Goal: Task Accomplishment & Management: Manage account settings

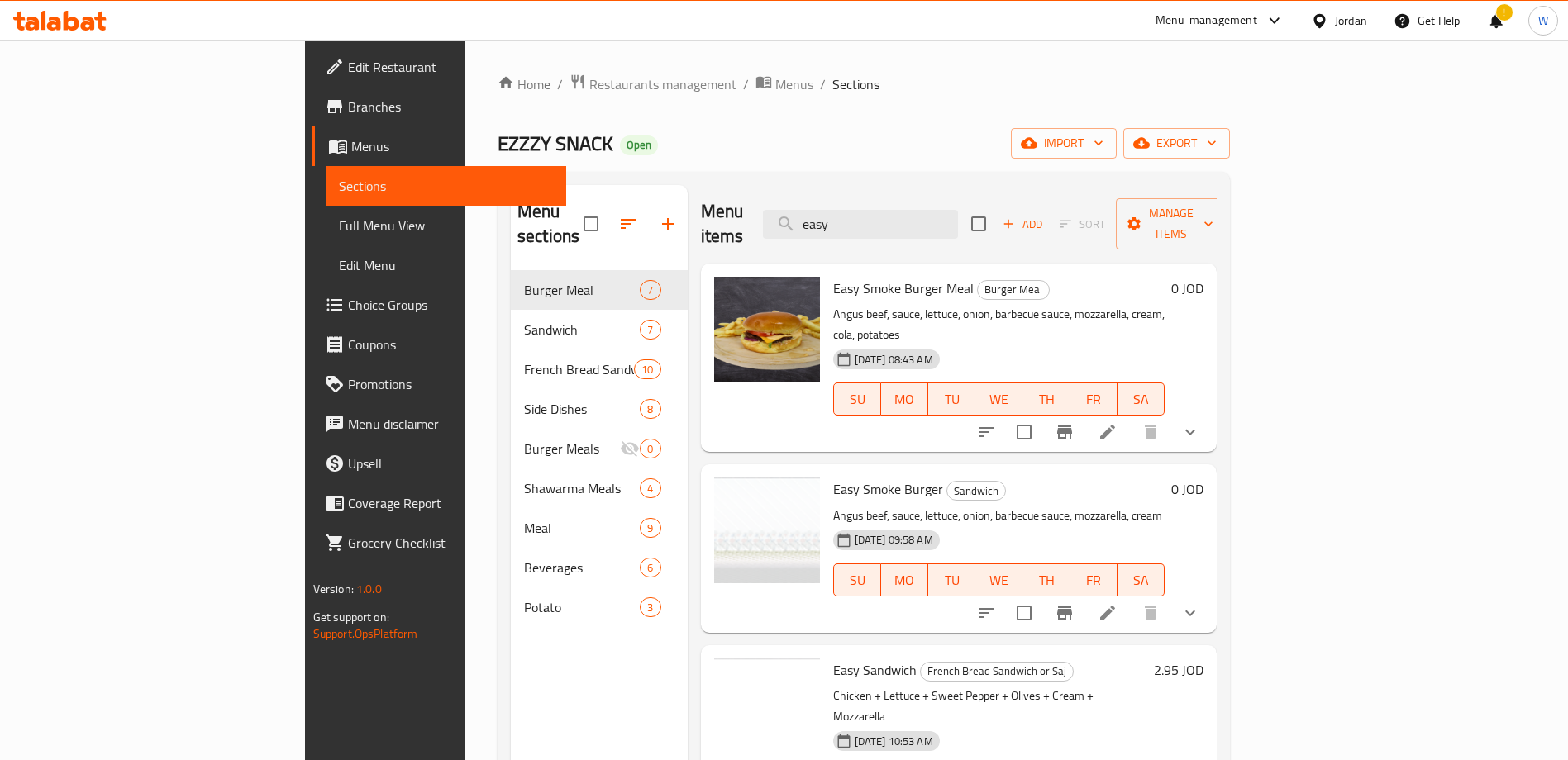
click at [590, 84] on span "Restaurants management" at bounding box center [663, 84] width 147 height 20
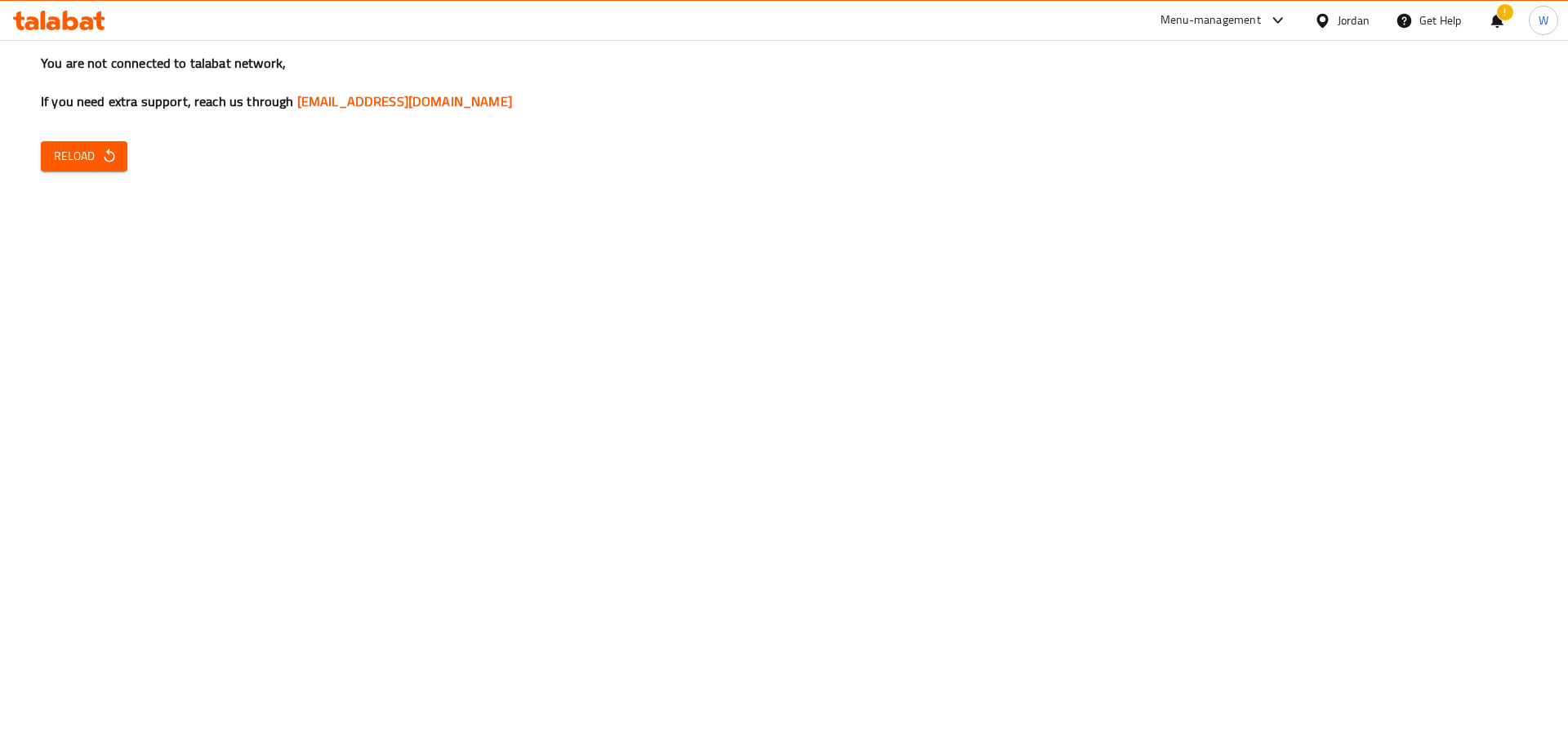
click at [85, 160] on span "Reload" at bounding box center [84, 156] width 61 height 21
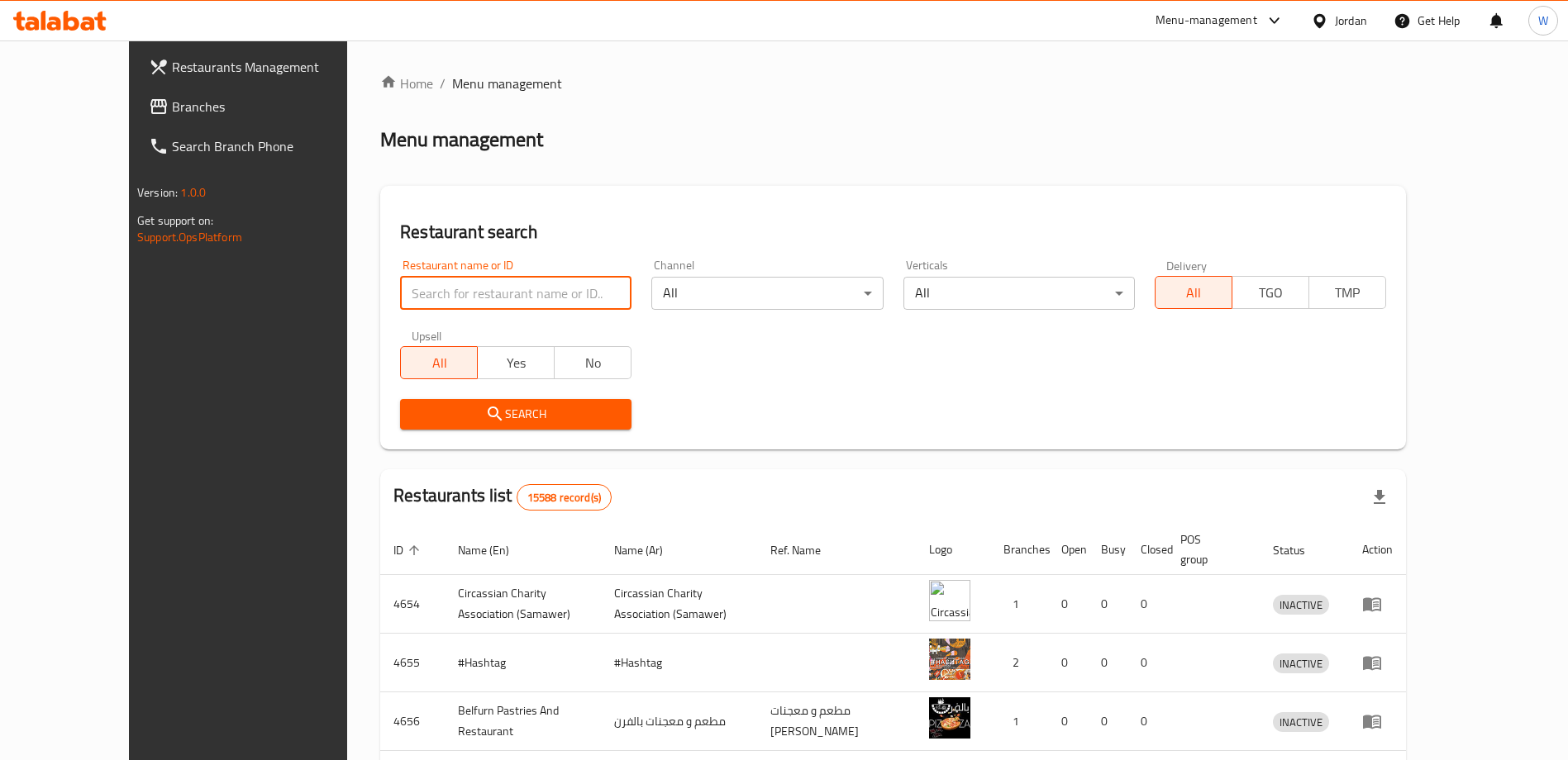
click at [470, 279] on input "search" at bounding box center [515, 293] width 231 height 33
type input "[PERSON_NAME]"
click button "Search" at bounding box center [515, 414] width 231 height 31
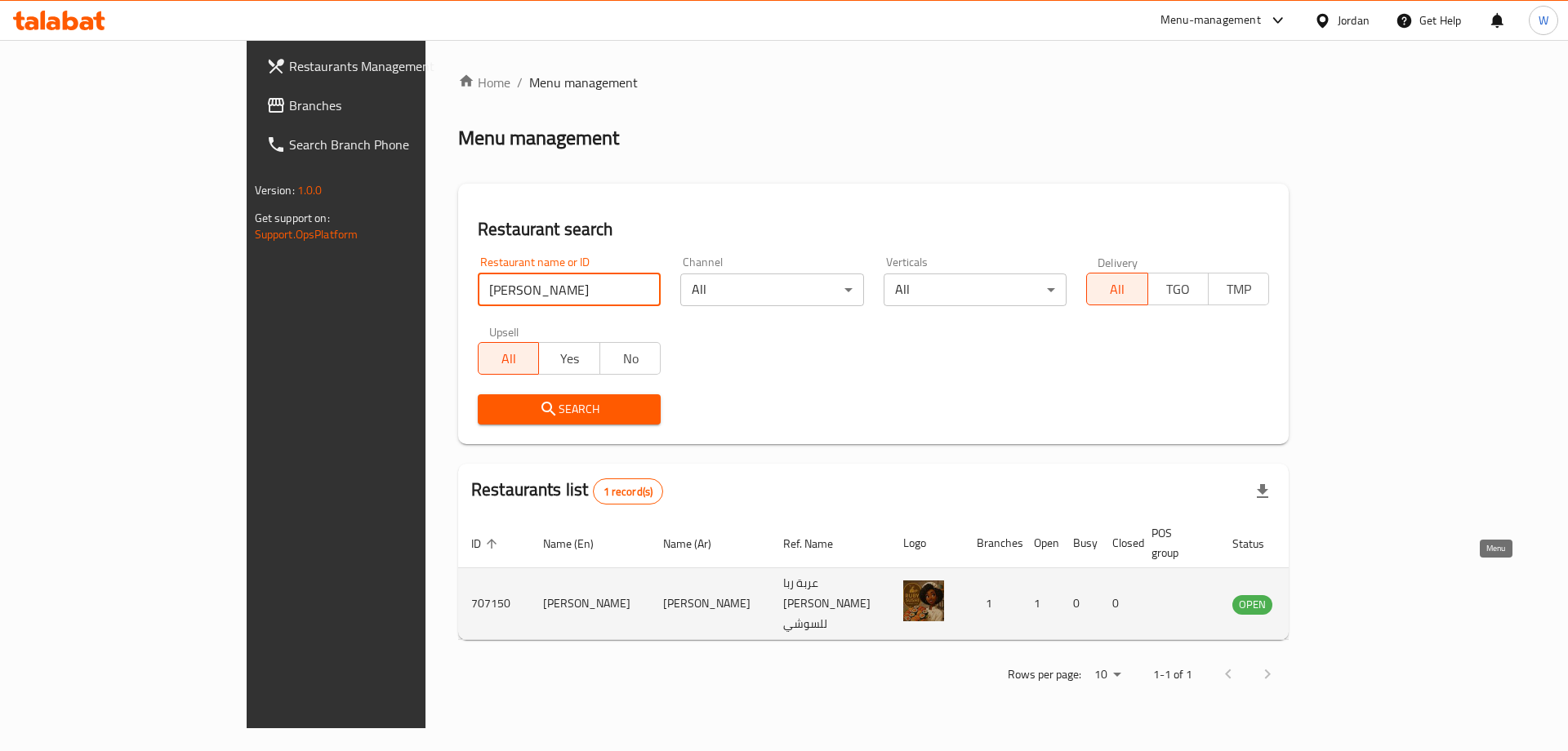
click at [1336, 597] on icon "enhanced table" at bounding box center [1328, 604] width 18 height 14
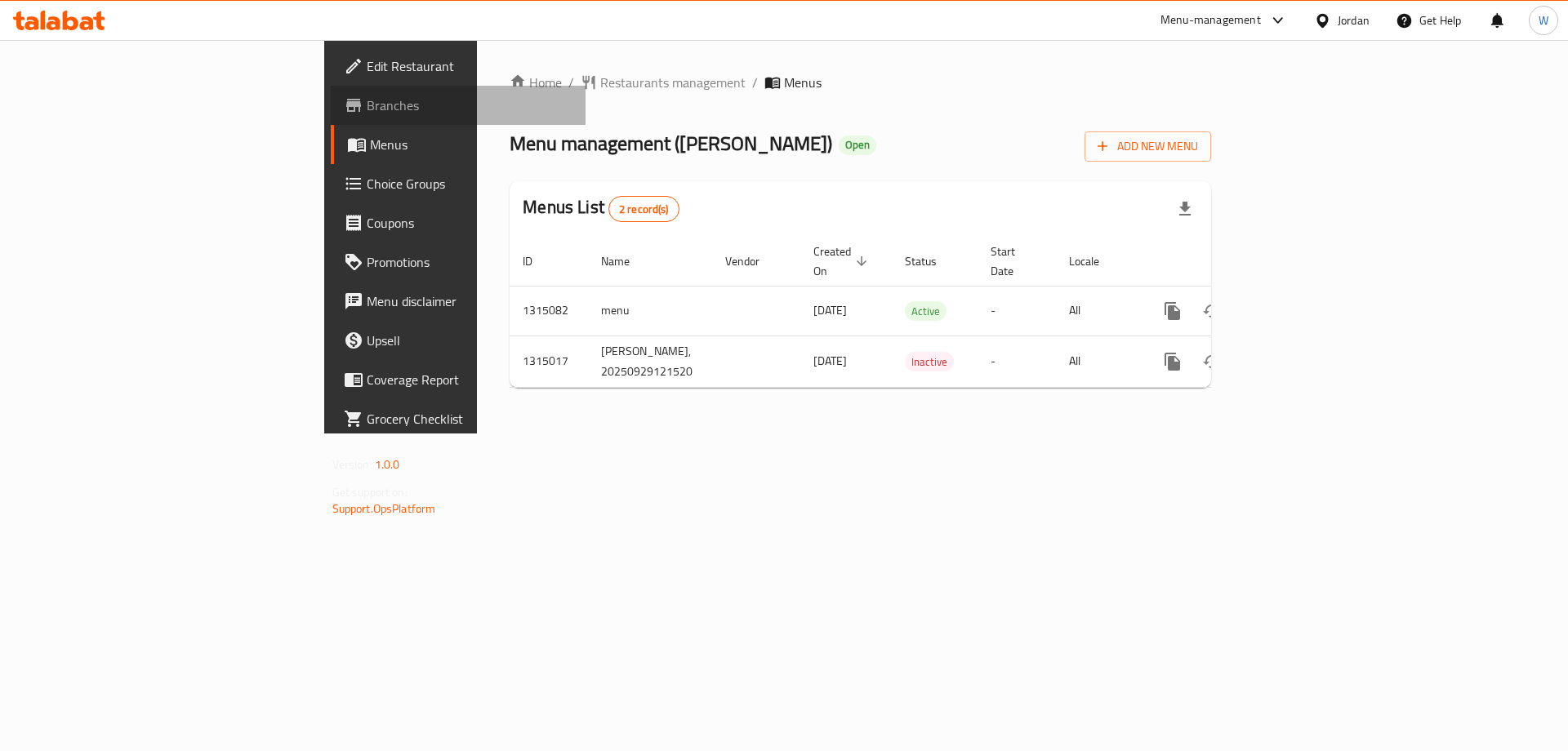
click at [331, 89] on link "Branches" at bounding box center [458, 105] width 255 height 39
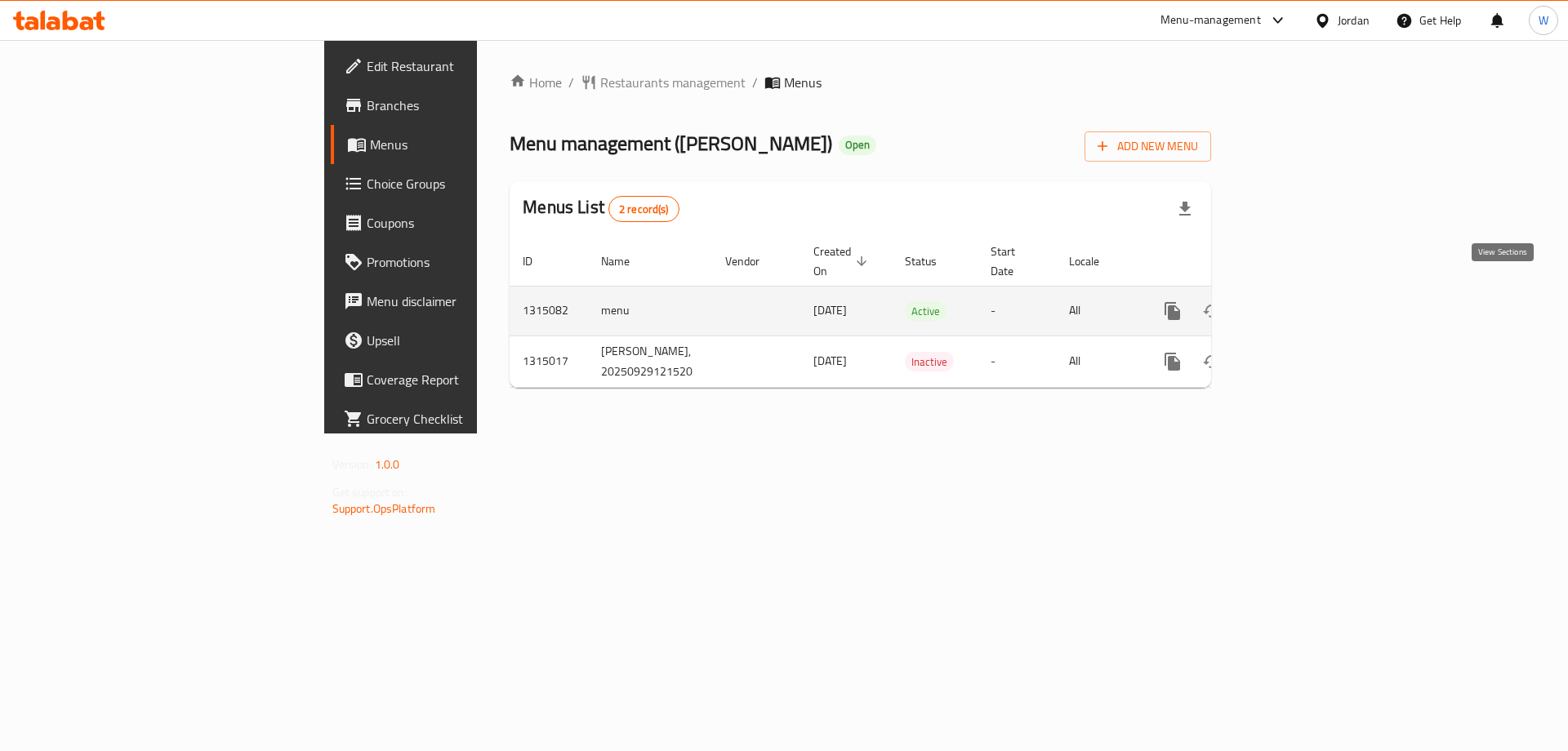
click at [1309, 292] on link "enhanced table" at bounding box center [1289, 311] width 39 height 39
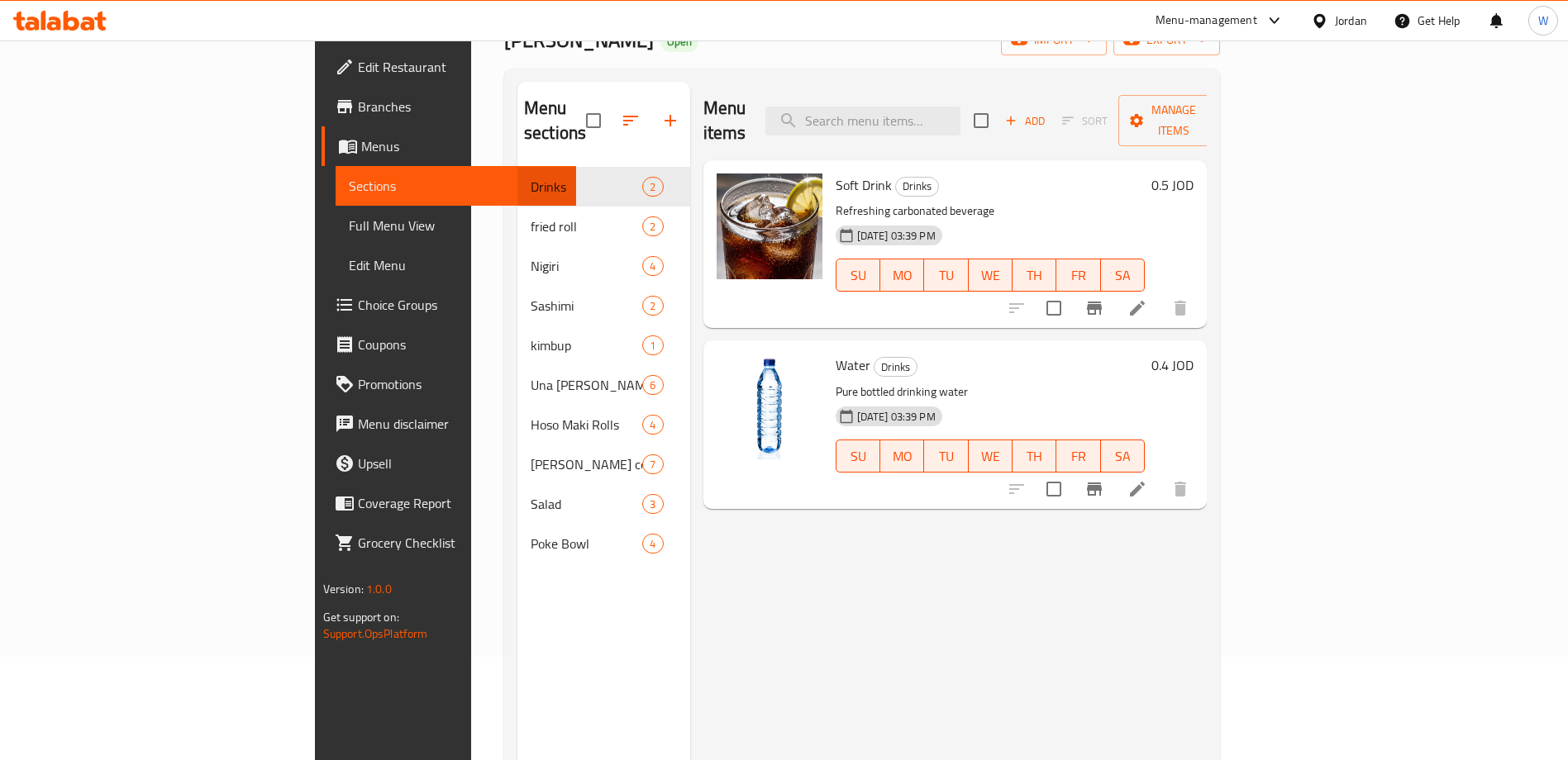
scroll to position [133, 0]
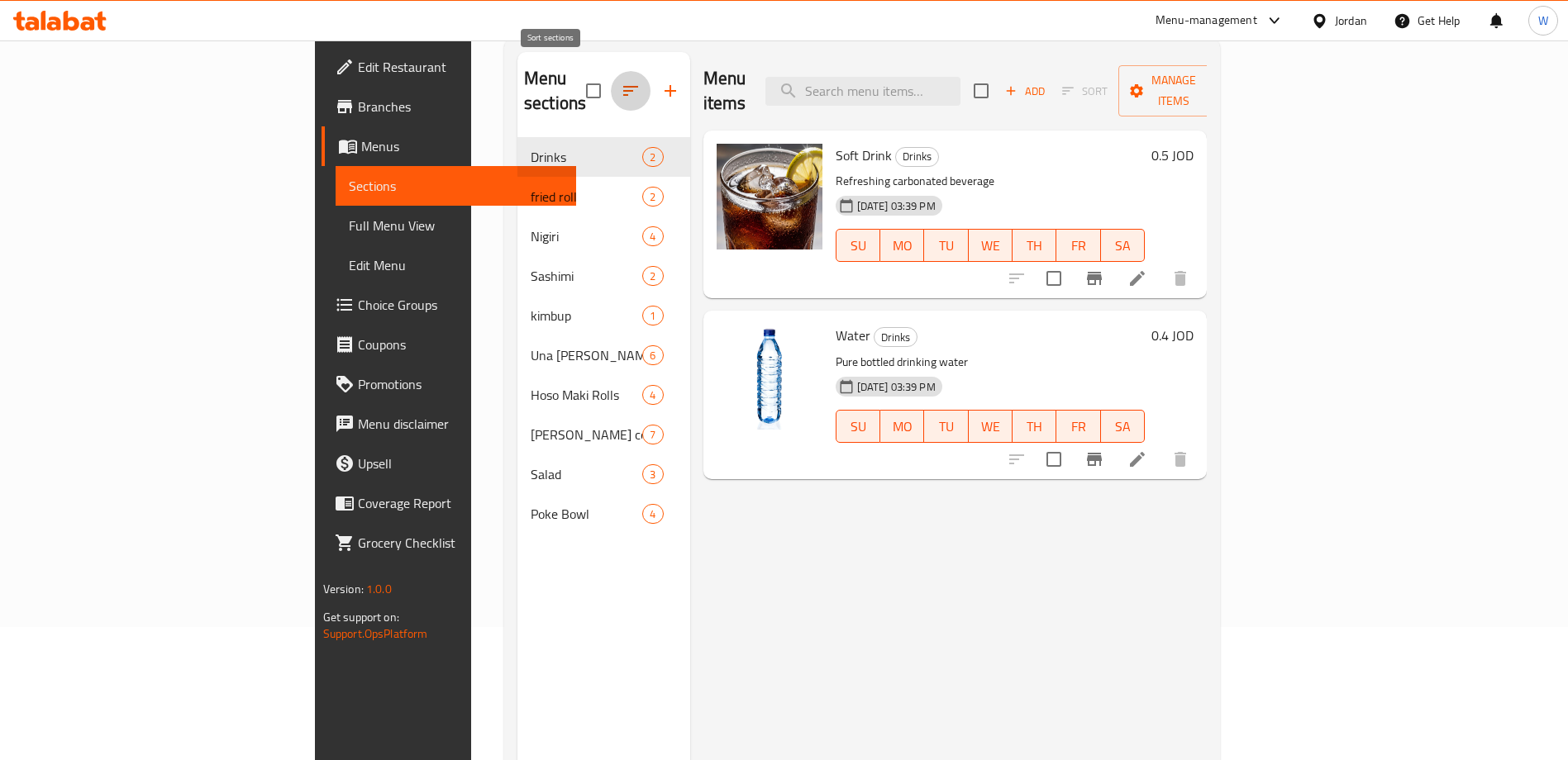
click at [623, 86] on icon "button" at bounding box center [630, 90] width 15 height 10
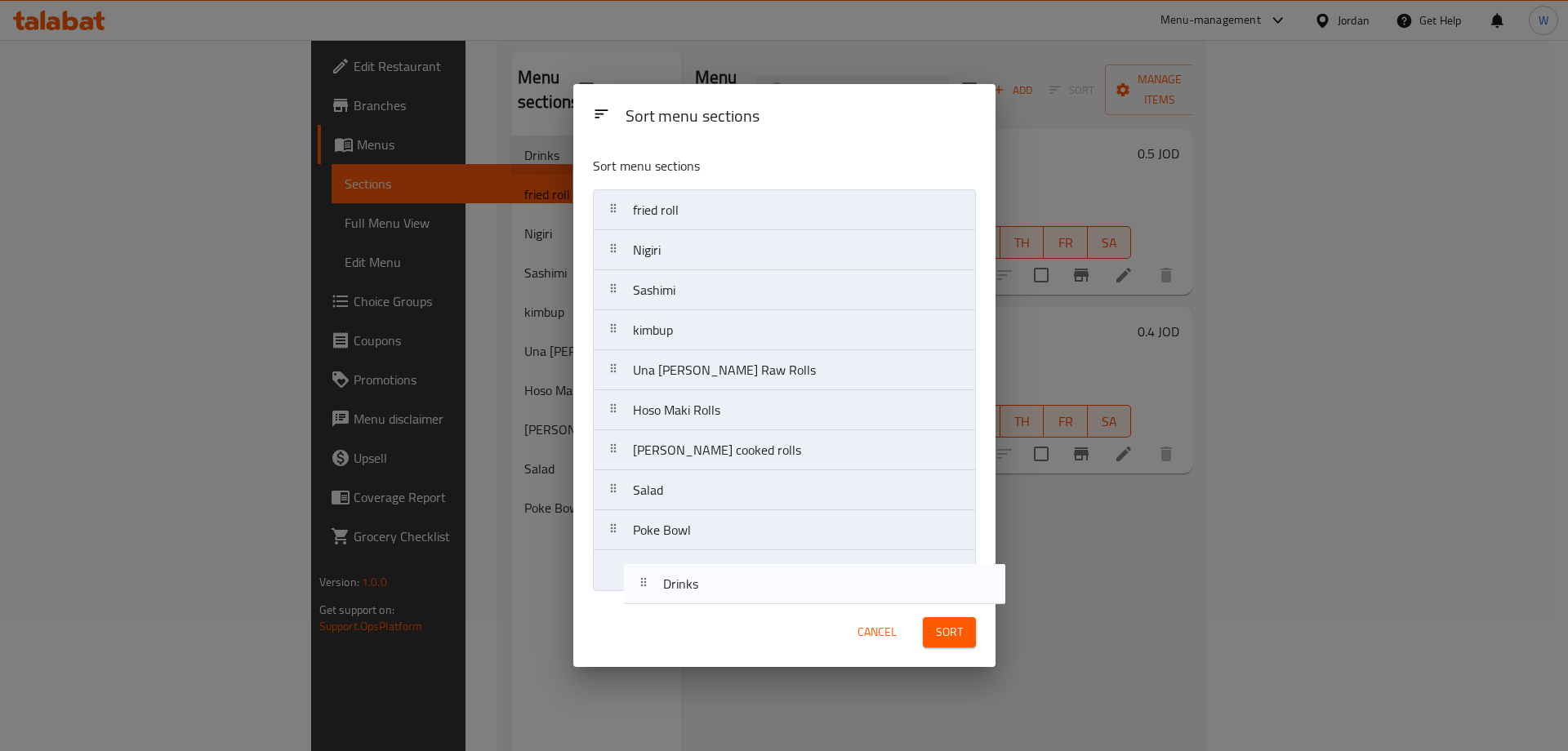
drag, startPoint x: 650, startPoint y: 199, endPoint x: 657, endPoint y: 584, distance: 385.1
click at [657, 584] on nav "Drinks fried roll Nigiri Sashimi kimbup Una Maki Raw Rolls Hoso Maki Rolls ura …" at bounding box center [784, 390] width 383 height 402
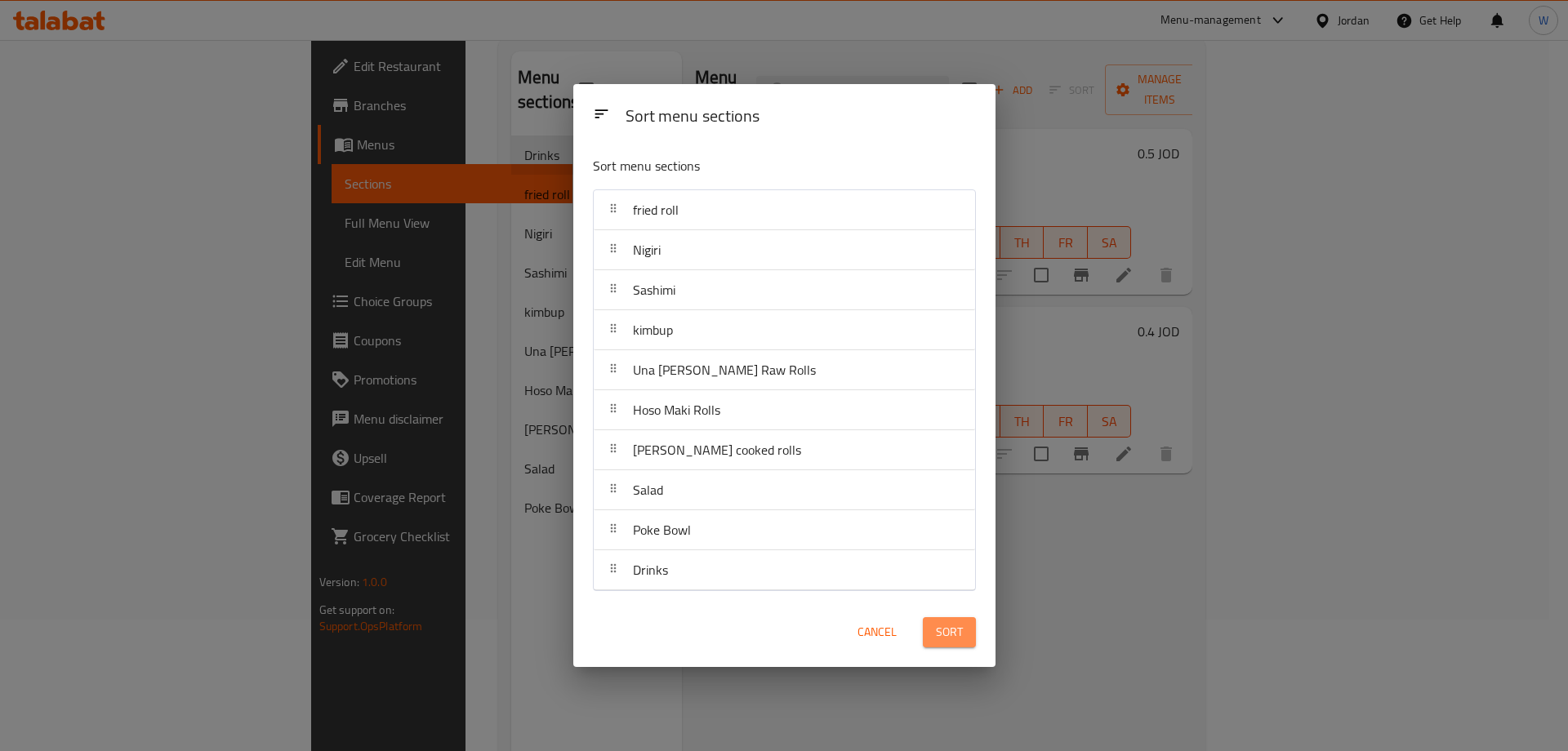
click at [933, 631] on button "Sort" at bounding box center [949, 632] width 53 height 30
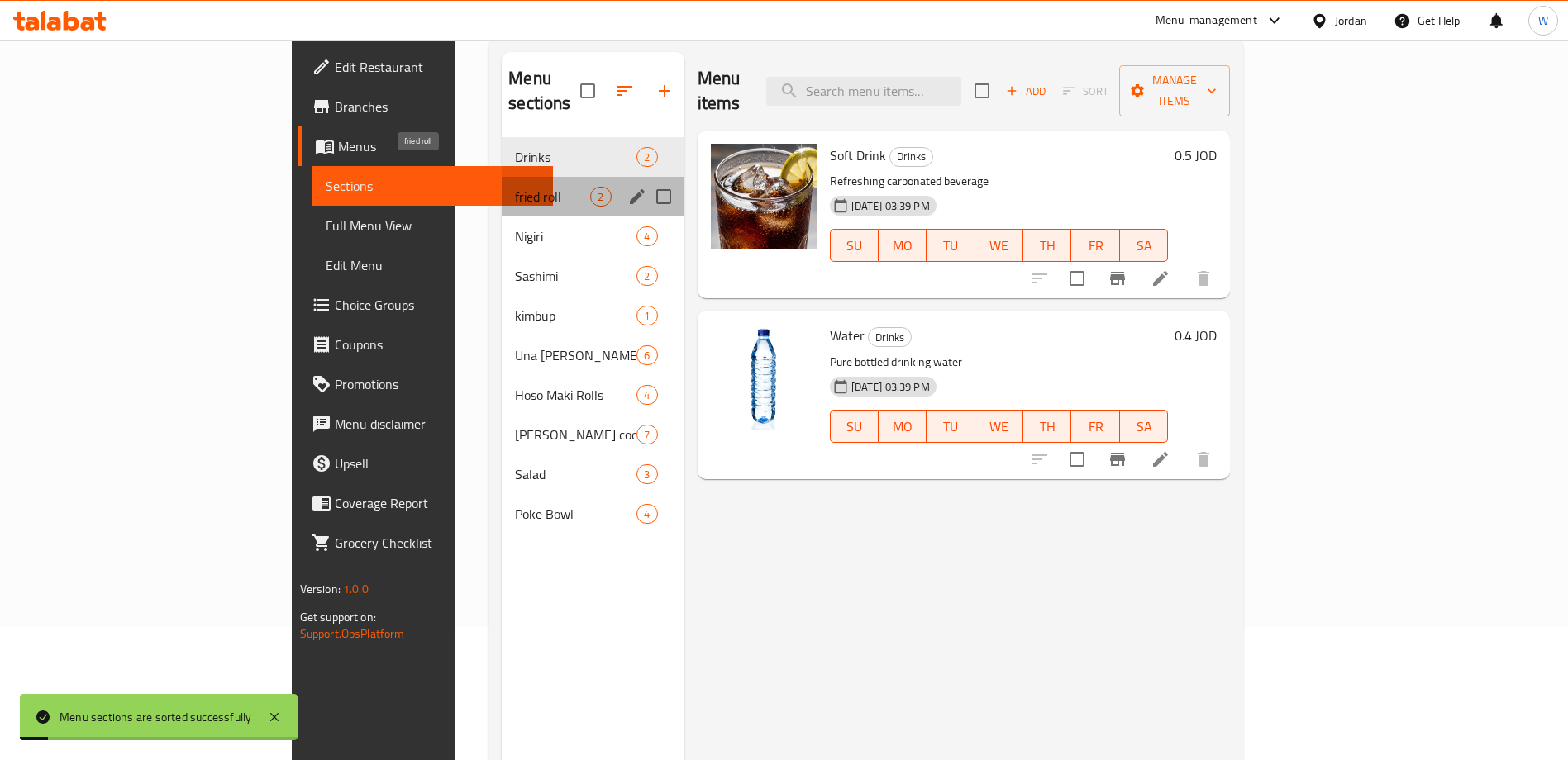
click at [515, 187] on span "fried roll" at bounding box center [553, 197] width 76 height 20
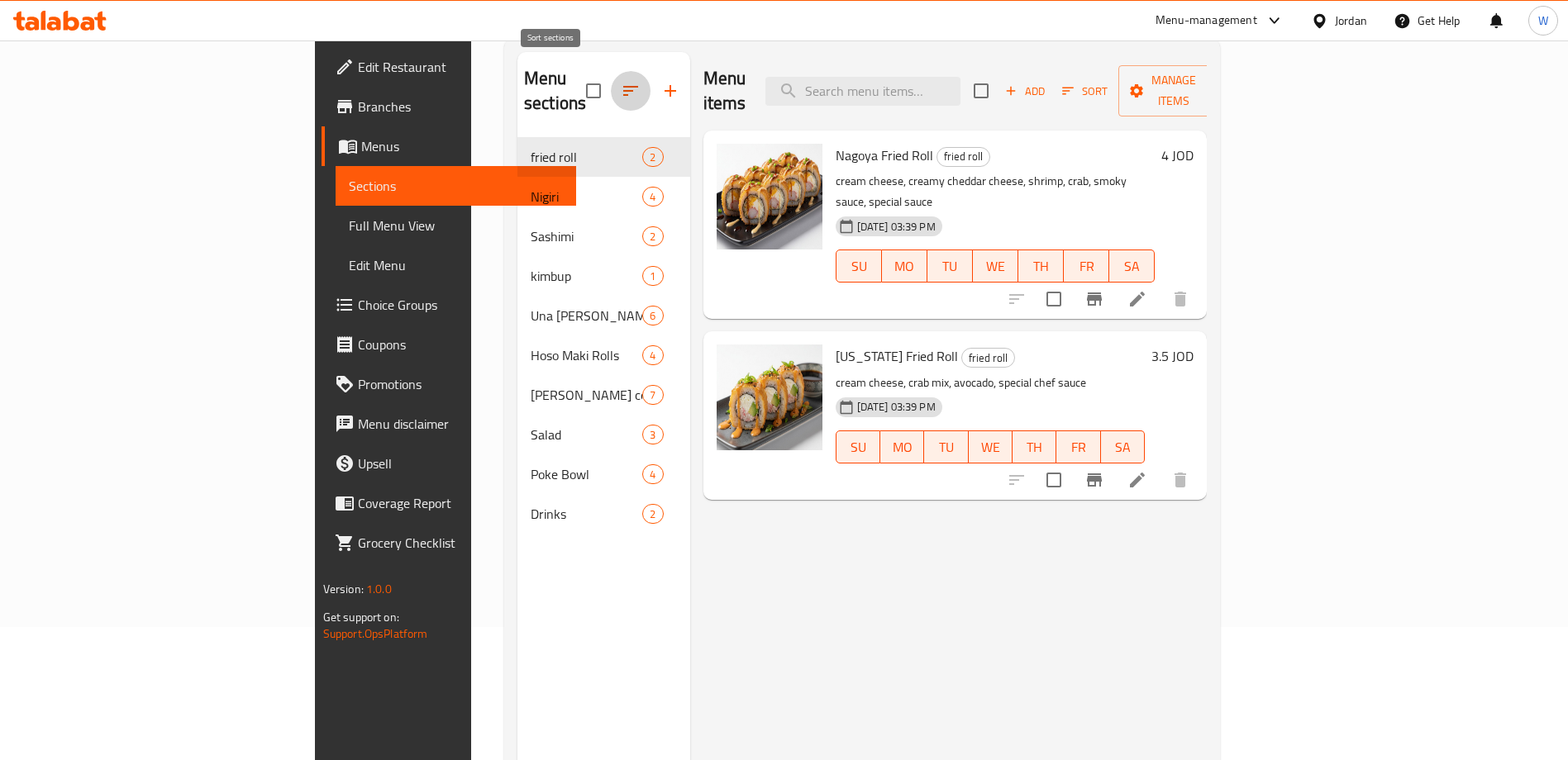
click at [621, 81] on icon "button" at bounding box center [630, 90] width 20 height 20
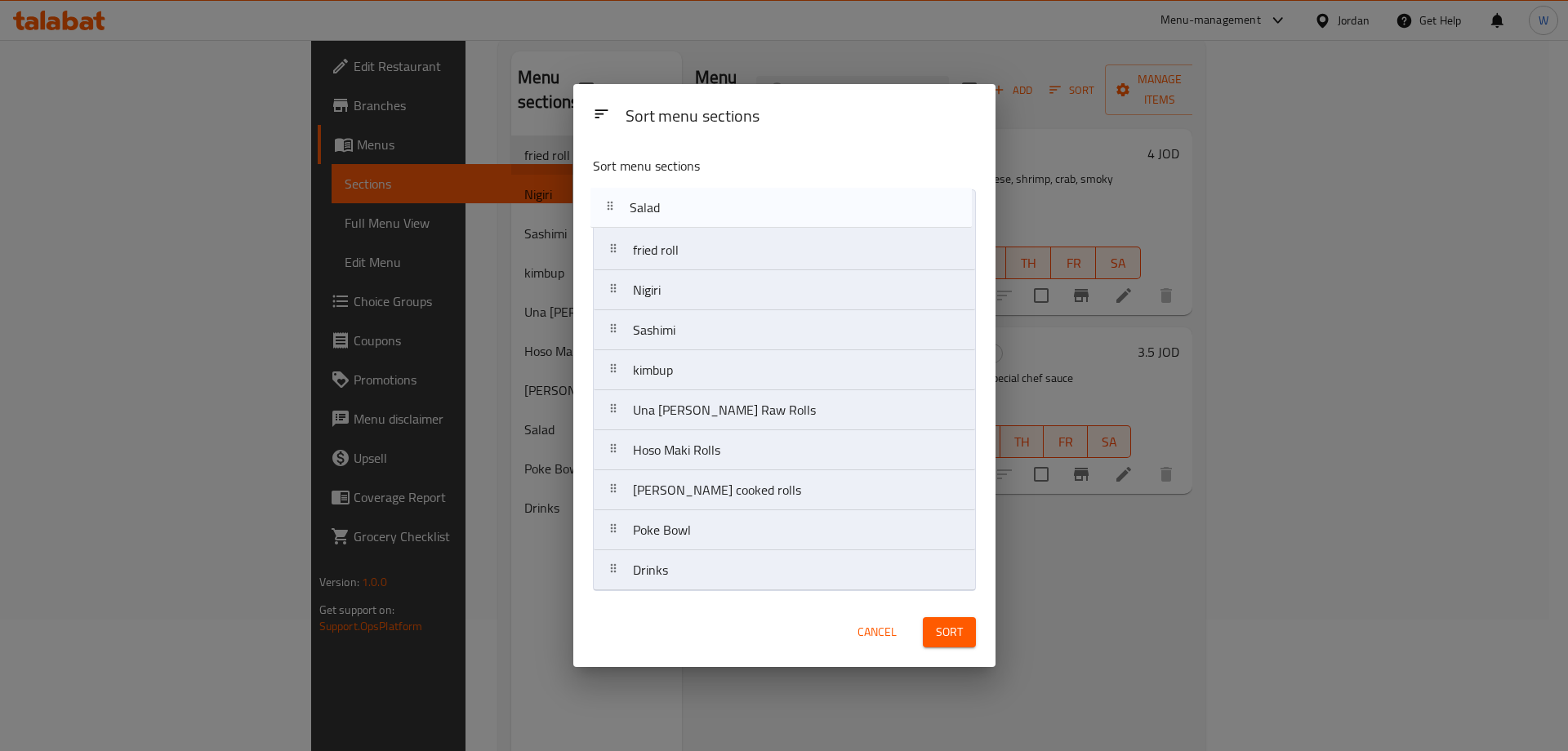
drag, startPoint x: 672, startPoint y: 506, endPoint x: 673, endPoint y: 207, distance: 299.0
click at [673, 207] on nav "fried roll Nigiri Sashimi kimbup Una Maki Raw Rolls Hoso Maki Rolls ura maki co…" at bounding box center [784, 390] width 383 height 402
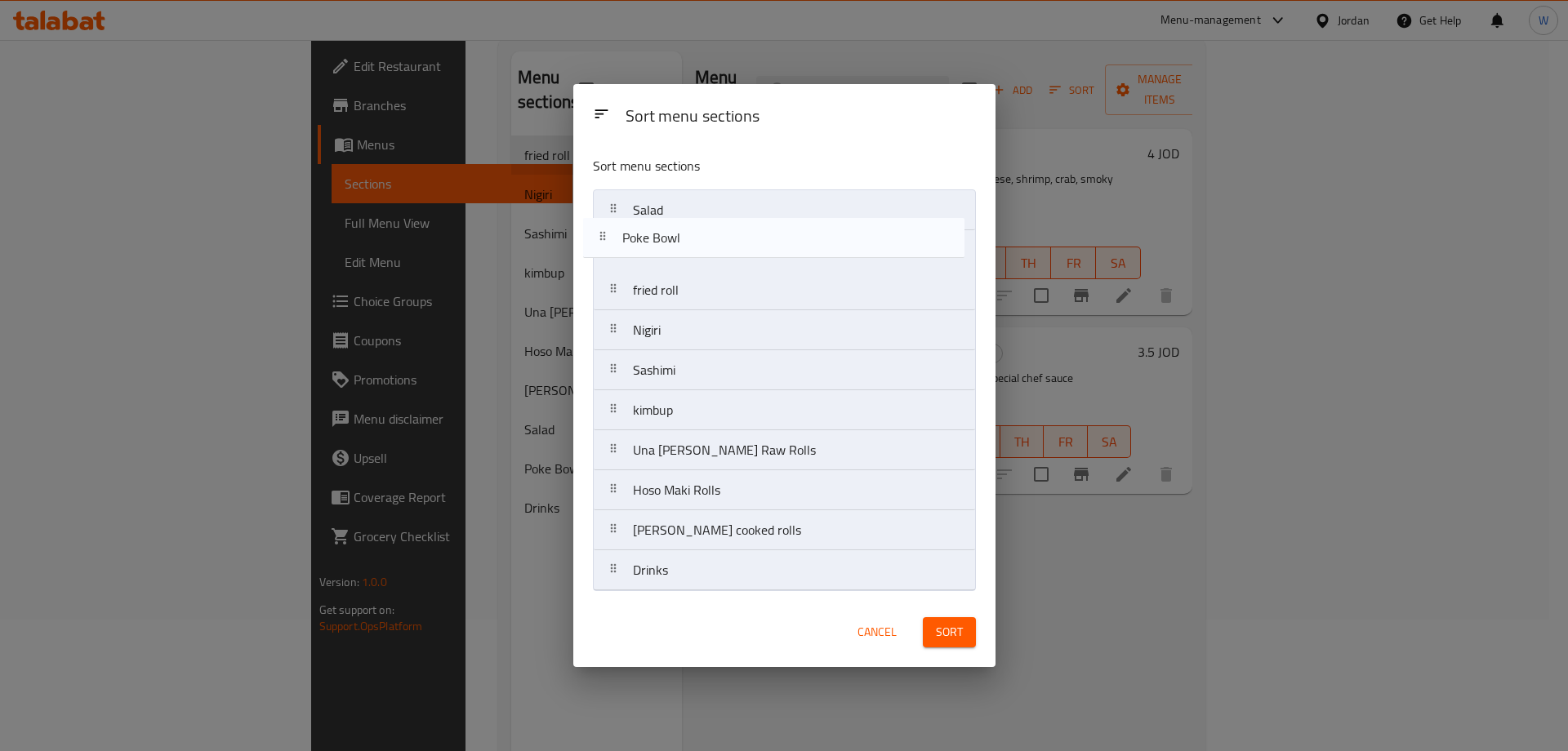
drag, startPoint x: 667, startPoint y: 539, endPoint x: 658, endPoint y: 248, distance: 291.1
click at [658, 248] on nav "Salad fried roll Nigiri Sashimi kimbup Una Maki Raw Rolls Hoso Maki Rolls ura m…" at bounding box center [784, 390] width 383 height 402
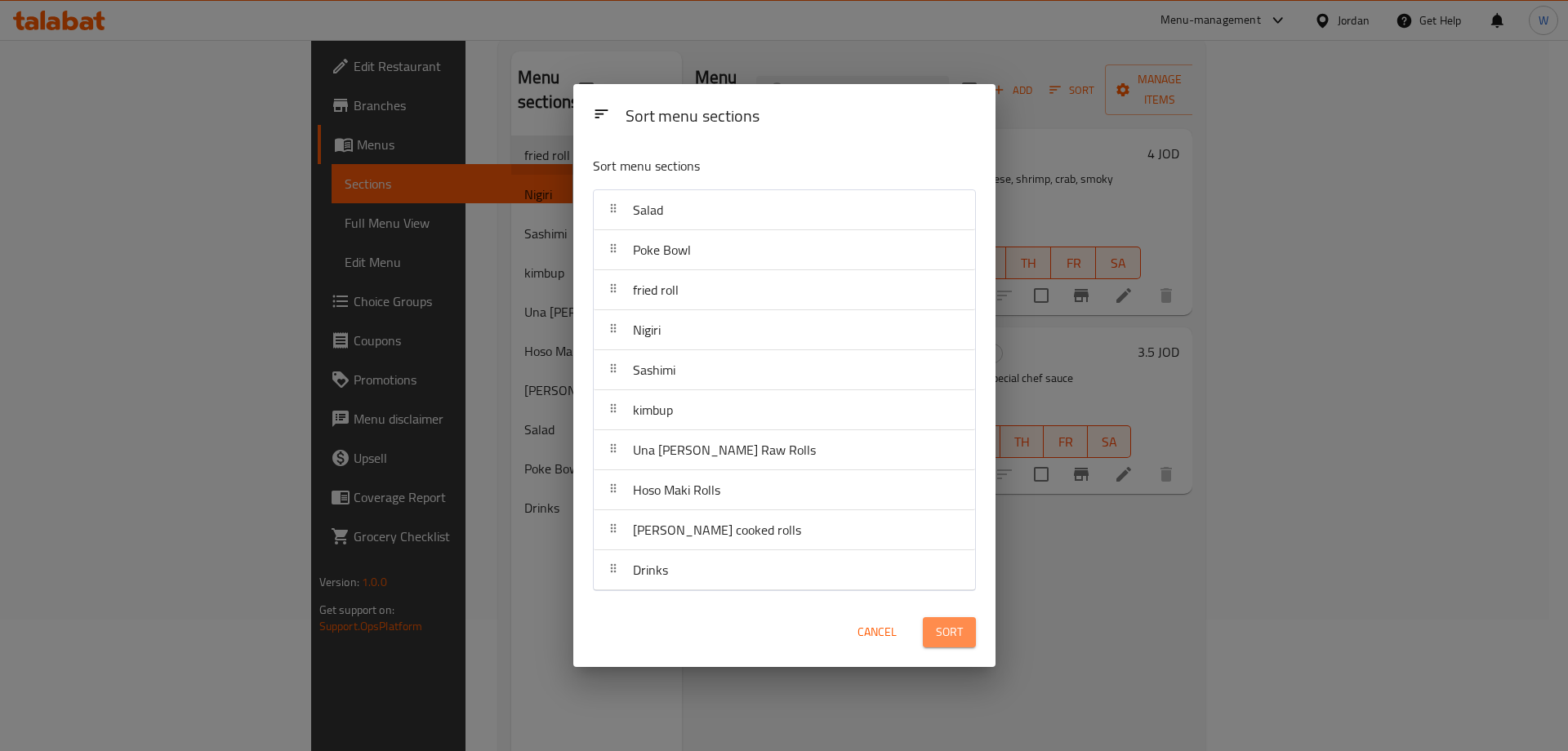
click at [948, 623] on span "Sort" at bounding box center [949, 633] width 27 height 21
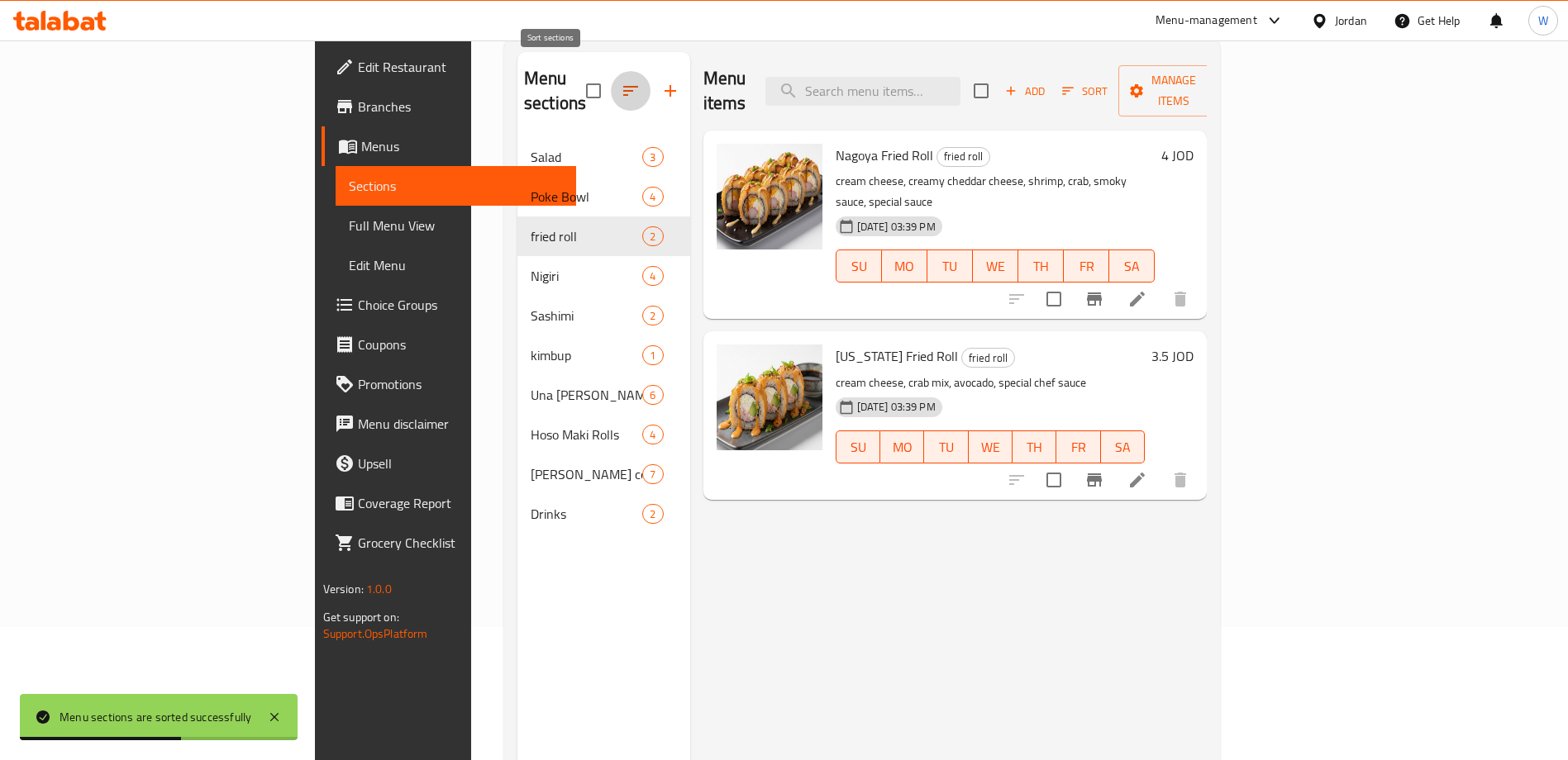
click at [621, 81] on icon "button" at bounding box center [630, 90] width 20 height 20
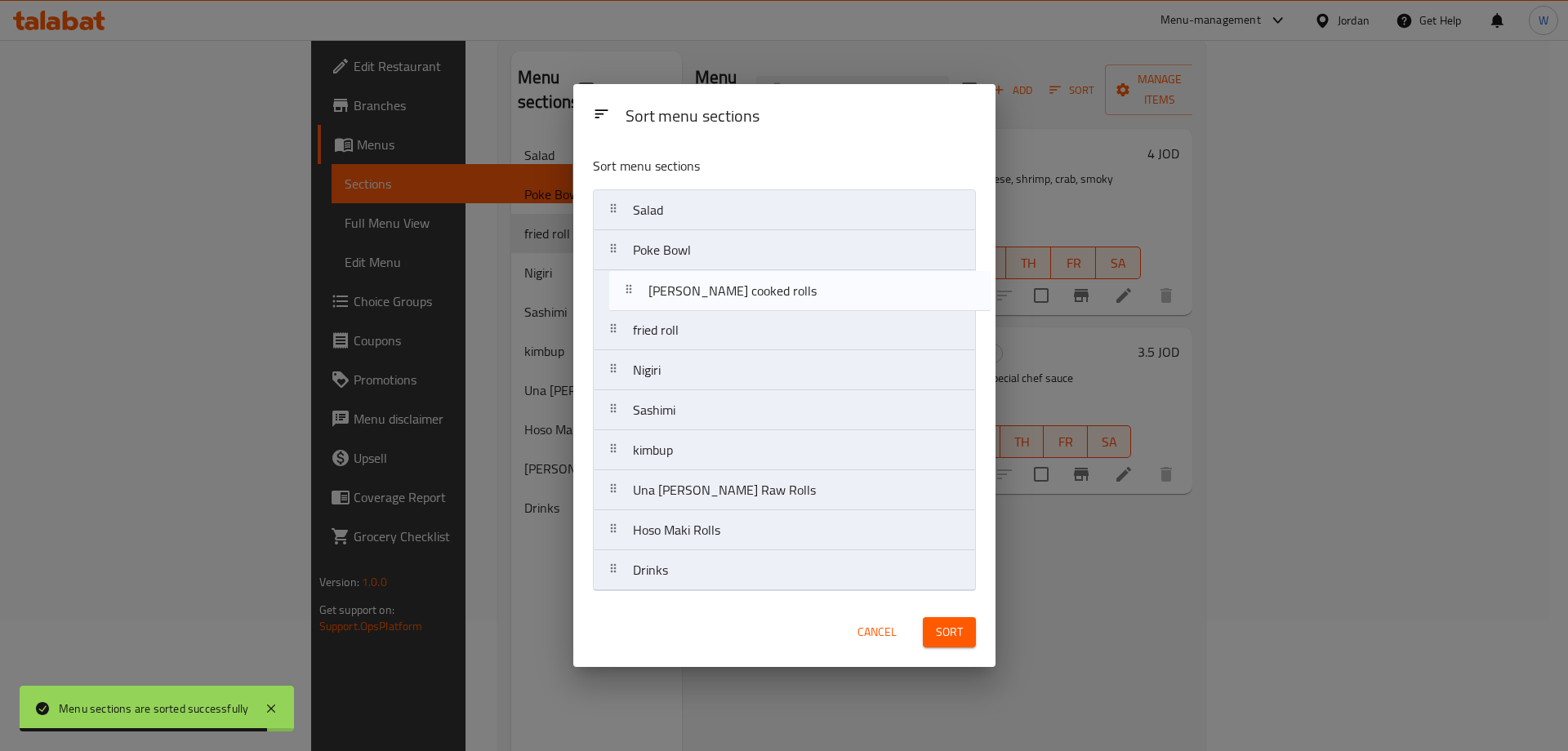
drag, startPoint x: 728, startPoint y: 539, endPoint x: 735, endPoint y: 293, distance: 246.1
click at [735, 293] on nav "Salad Poke Bowl fried roll Nigiri Sashimi kimbup Una Maki Raw Rolls Hoso Maki R…" at bounding box center [784, 390] width 383 height 402
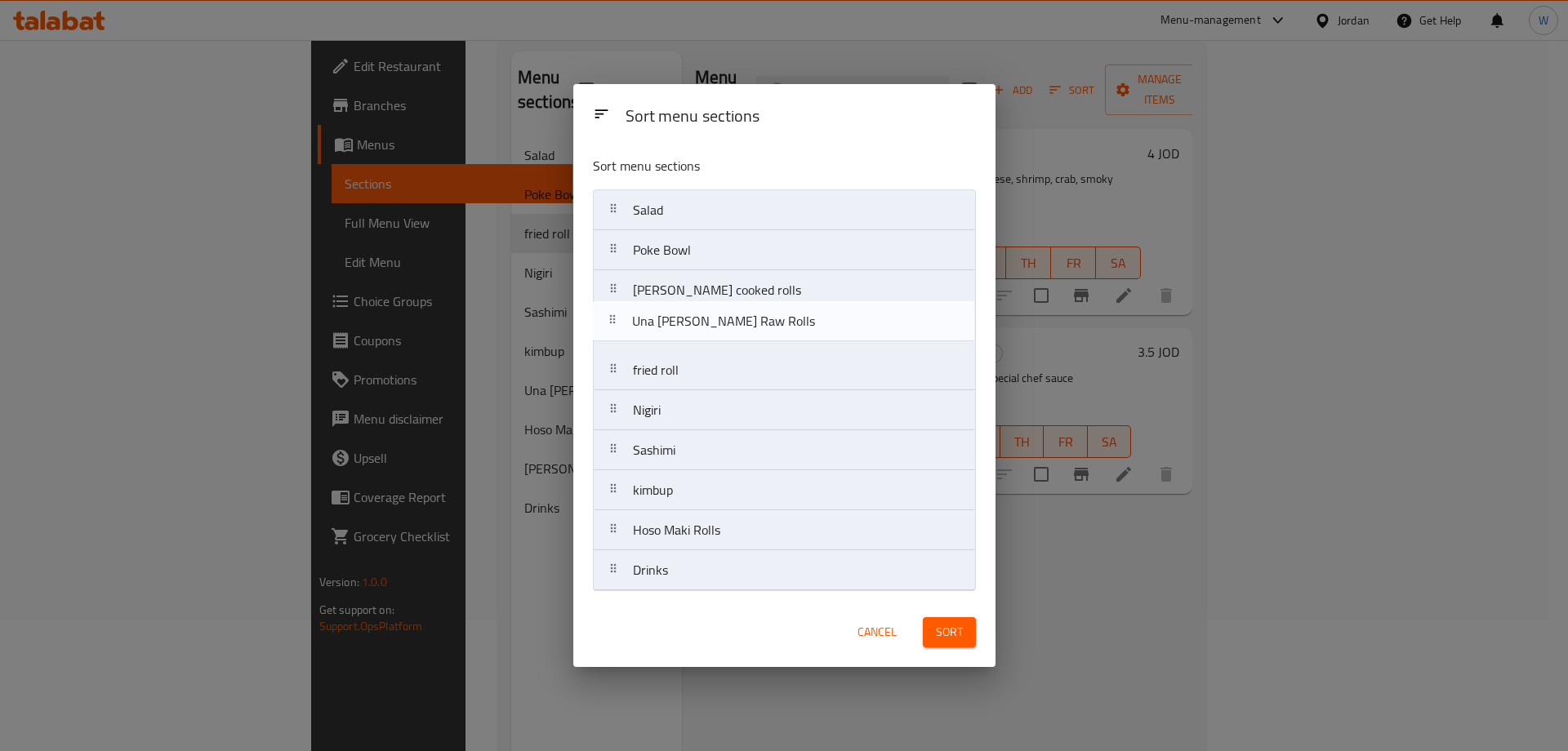
drag, startPoint x: 749, startPoint y: 503, endPoint x: 751, endPoint y: 317, distance: 186.0
click at [751, 317] on nav "Salad Poke Bowl ura maki cooked rolls fried roll Nigiri Sashimi kimbup Una Maki…" at bounding box center [784, 390] width 383 height 402
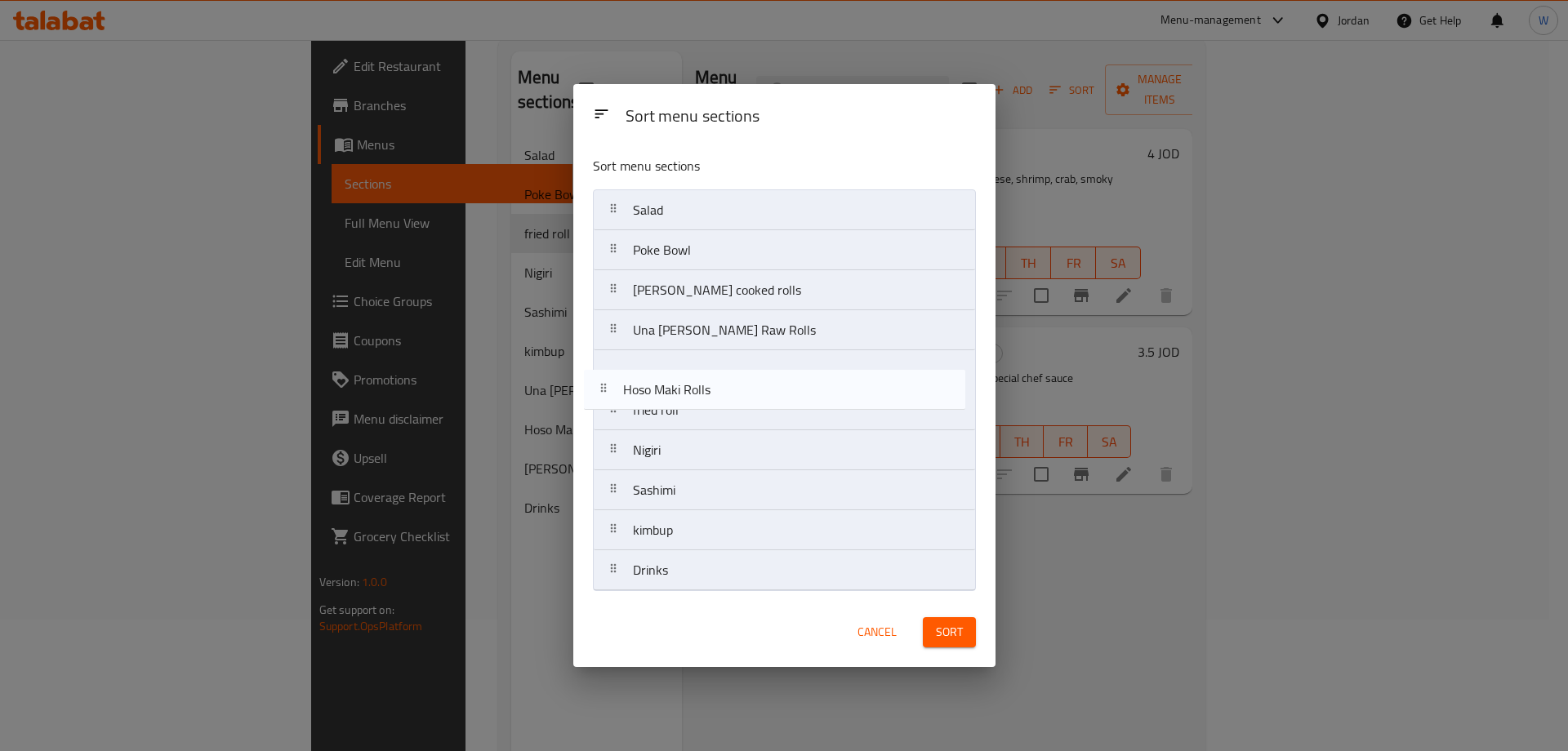
drag, startPoint x: 738, startPoint y: 543, endPoint x: 729, endPoint y: 391, distance: 152.3
click at [729, 391] on nav "Salad Poke Bowl ura maki cooked rolls Una Maki Raw Rolls fried roll Nigiri Sash…" at bounding box center [784, 390] width 383 height 402
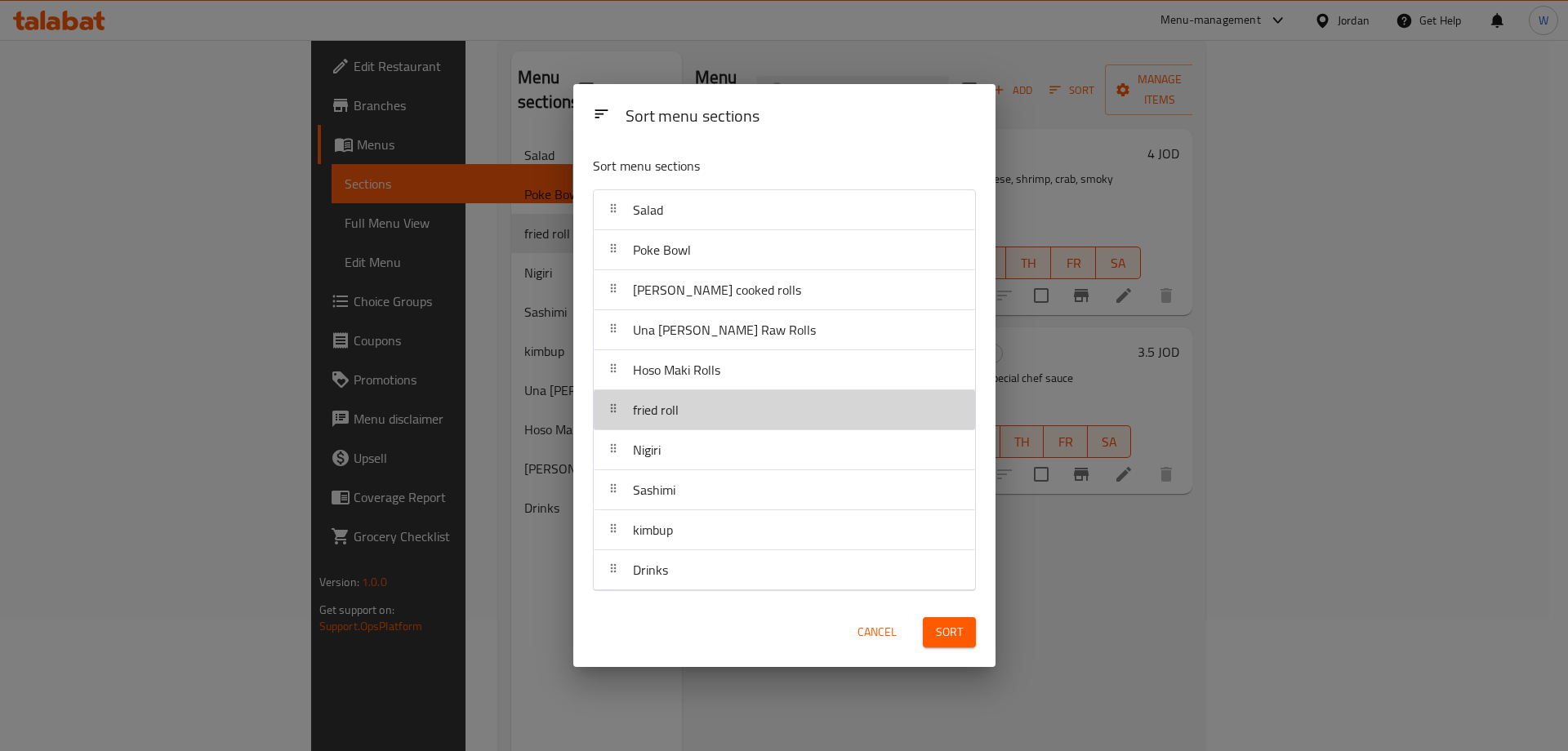
click at [729, 391] on div "fried roll" at bounding box center [784, 410] width 368 height 39
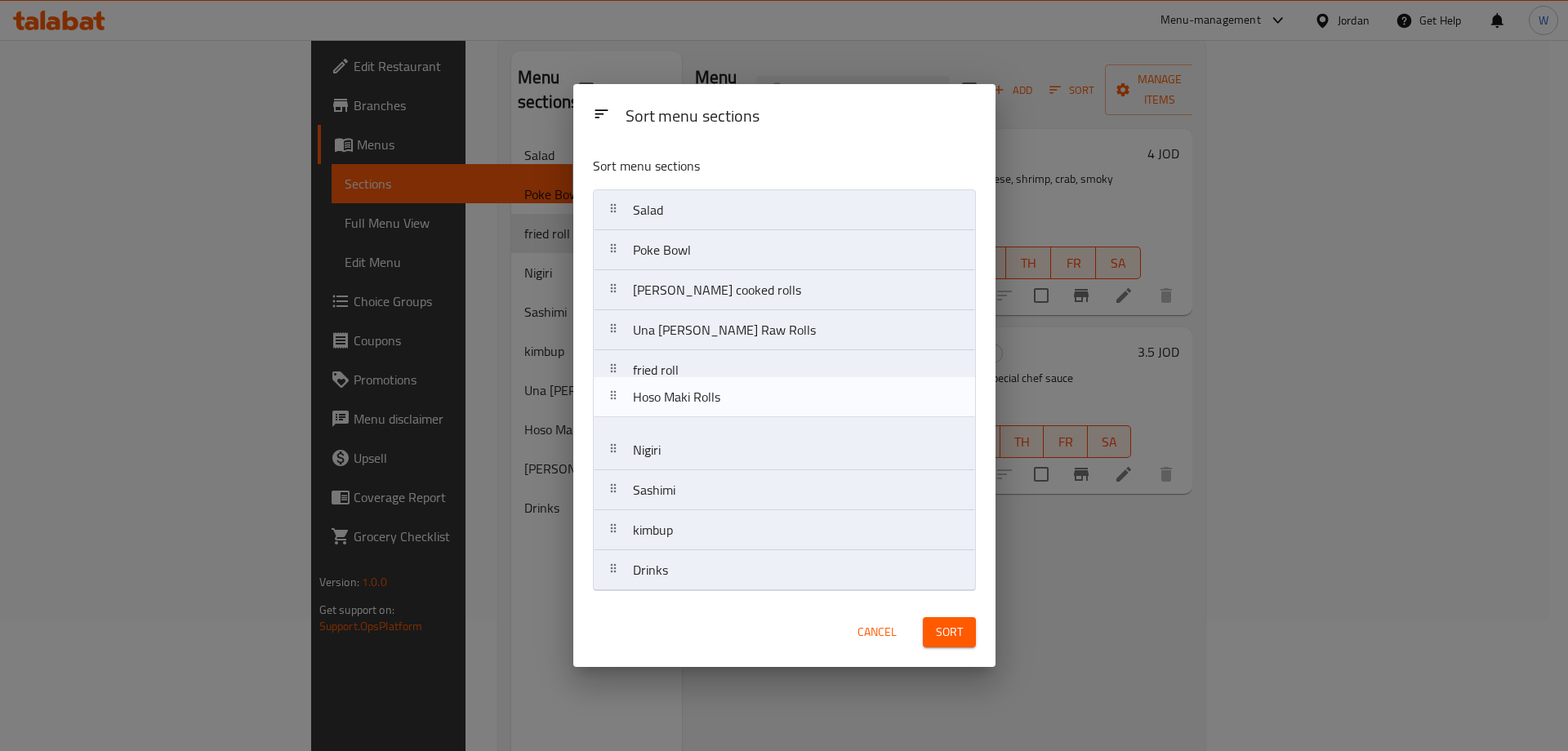
drag, startPoint x: 721, startPoint y: 386, endPoint x: 721, endPoint y: 418, distance: 32.0
click at [721, 418] on nav "Salad Poke Bowl ura maki cooked rolls Una Maki Raw Rolls Hoso Maki Rolls fried …" at bounding box center [784, 390] width 383 height 402
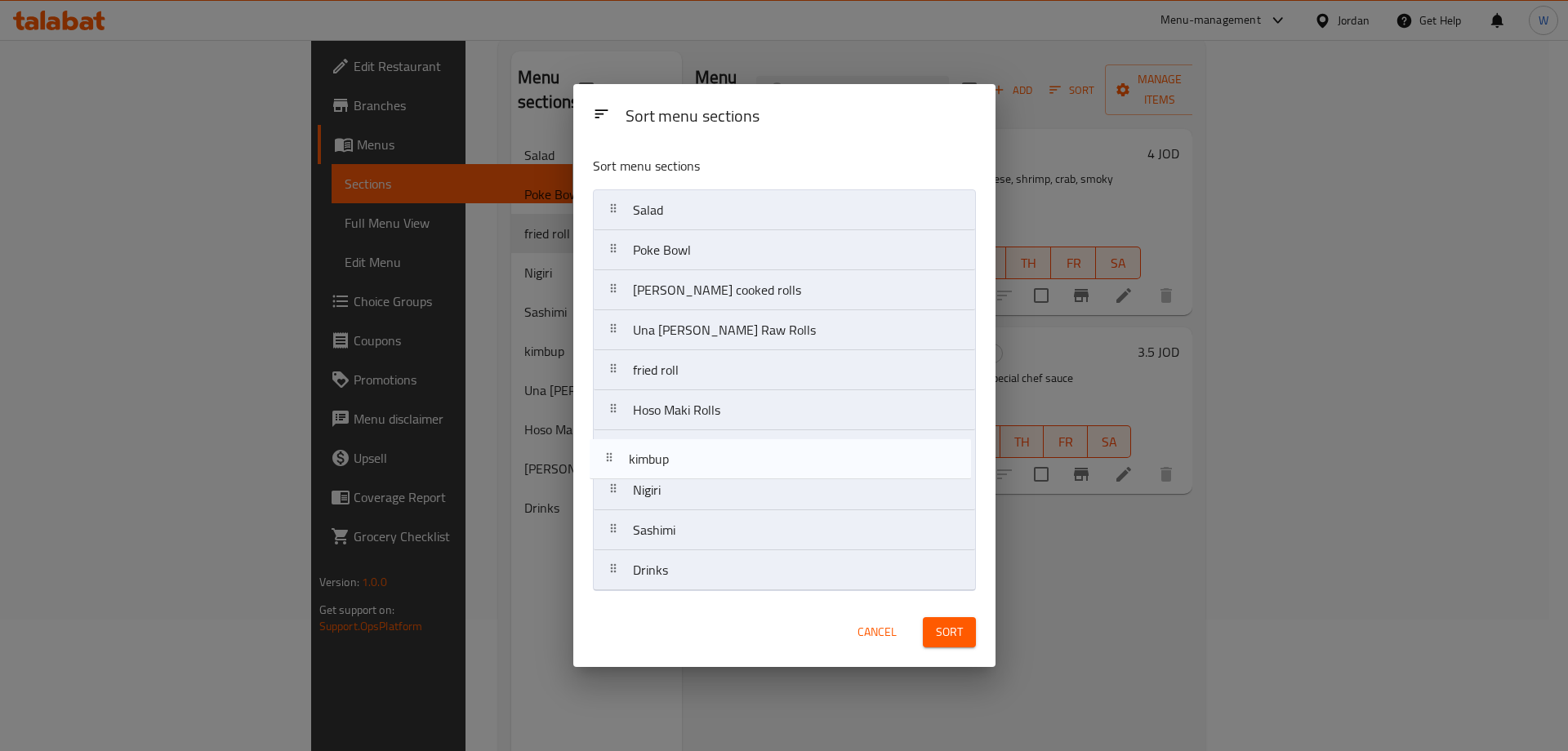
drag, startPoint x: 715, startPoint y: 536, endPoint x: 711, endPoint y: 462, distance: 74.1
click at [711, 462] on nav "Salad Poke Bowl ura maki cooked rolls Una Maki Raw Rolls fried roll Hoso Maki R…" at bounding box center [784, 390] width 383 height 402
drag, startPoint x: 715, startPoint y: 537, endPoint x: 715, endPoint y: 494, distance: 43.0
click at [715, 494] on nav "Salad Poke Bowl ura maki cooked rolls Una Maki Raw Rolls fried roll Hoso Maki R…" at bounding box center [784, 390] width 383 height 402
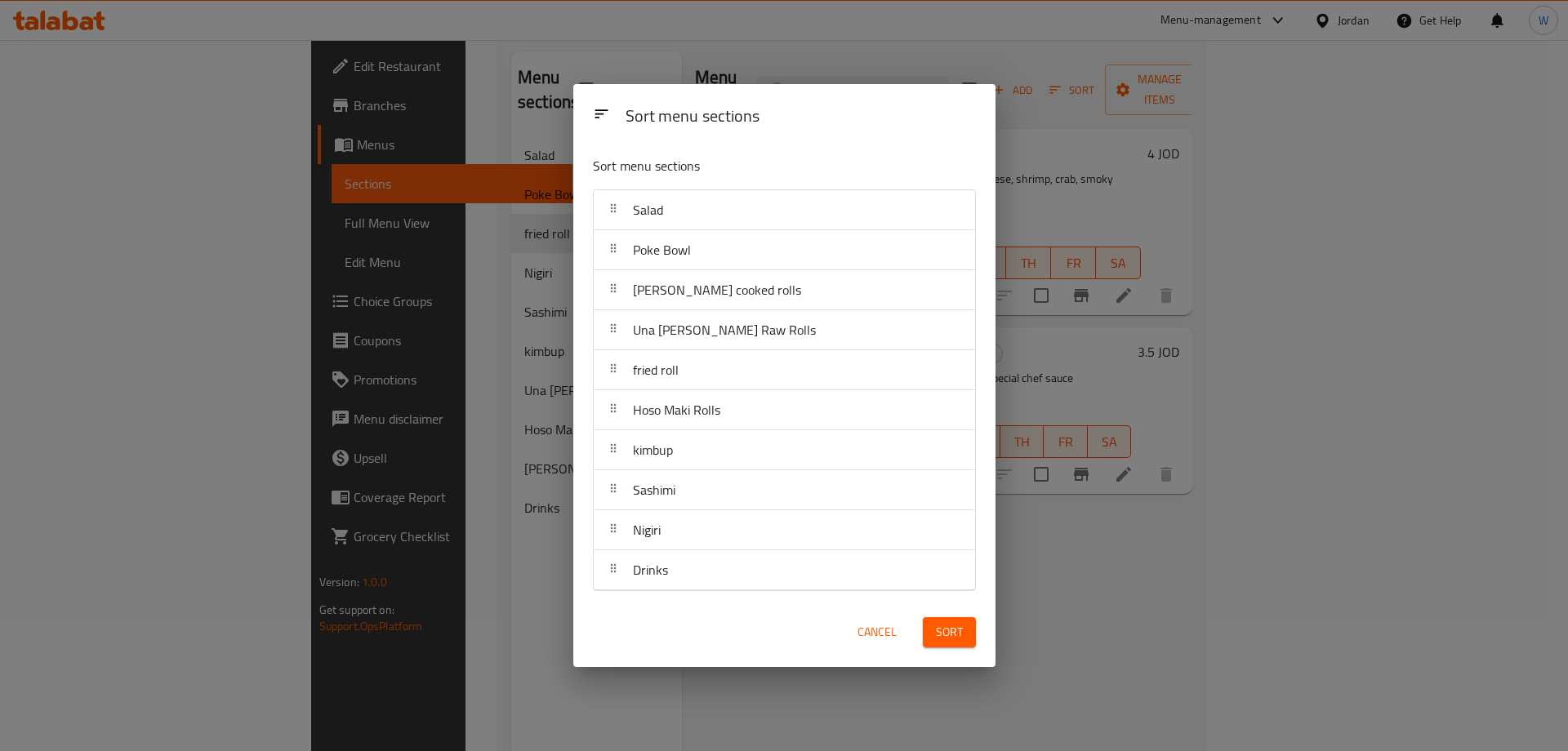
click at [965, 629] on button "Sort" at bounding box center [949, 632] width 53 height 30
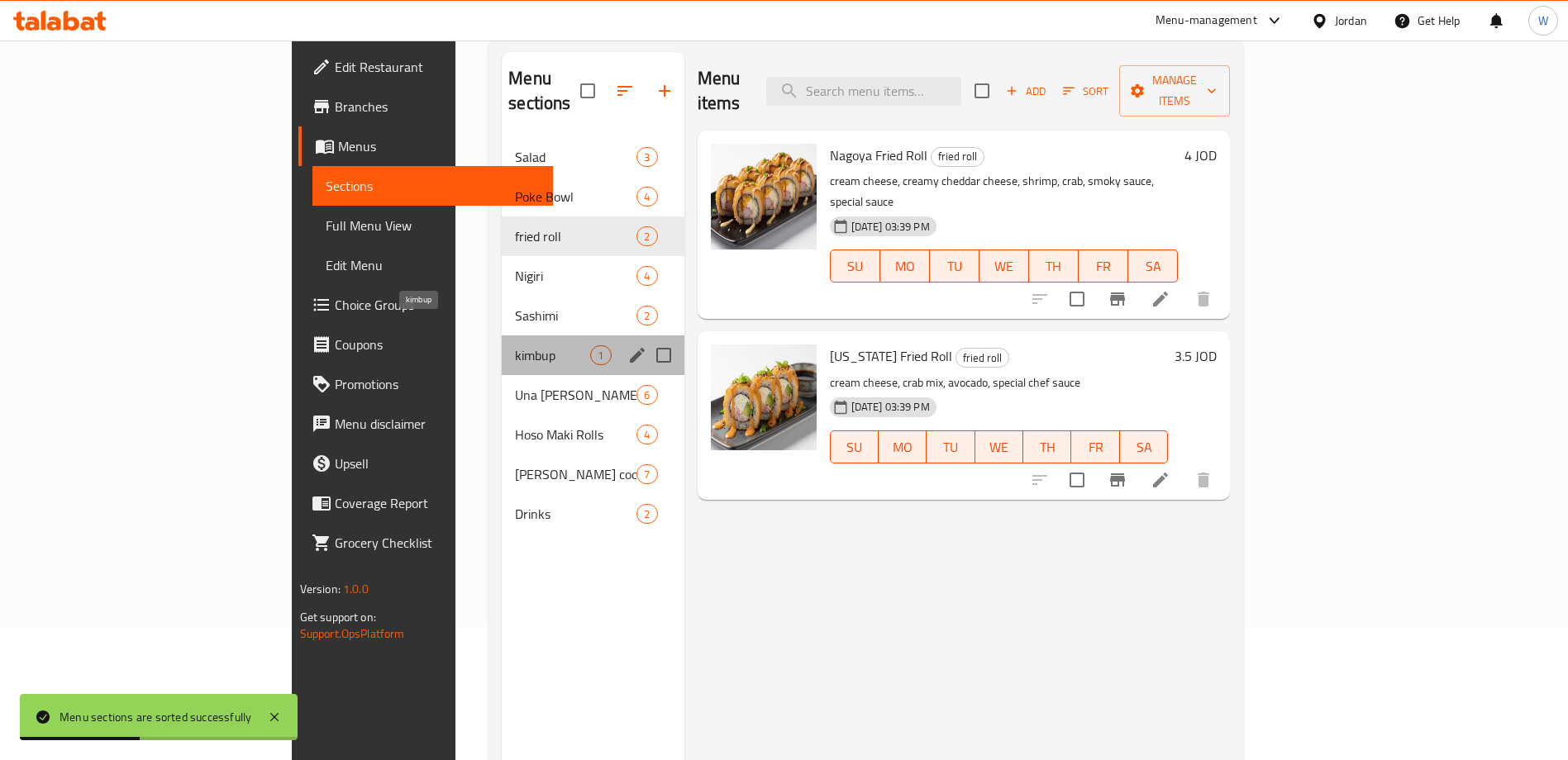
click at [515, 345] on span "kimbup" at bounding box center [553, 355] width 76 height 20
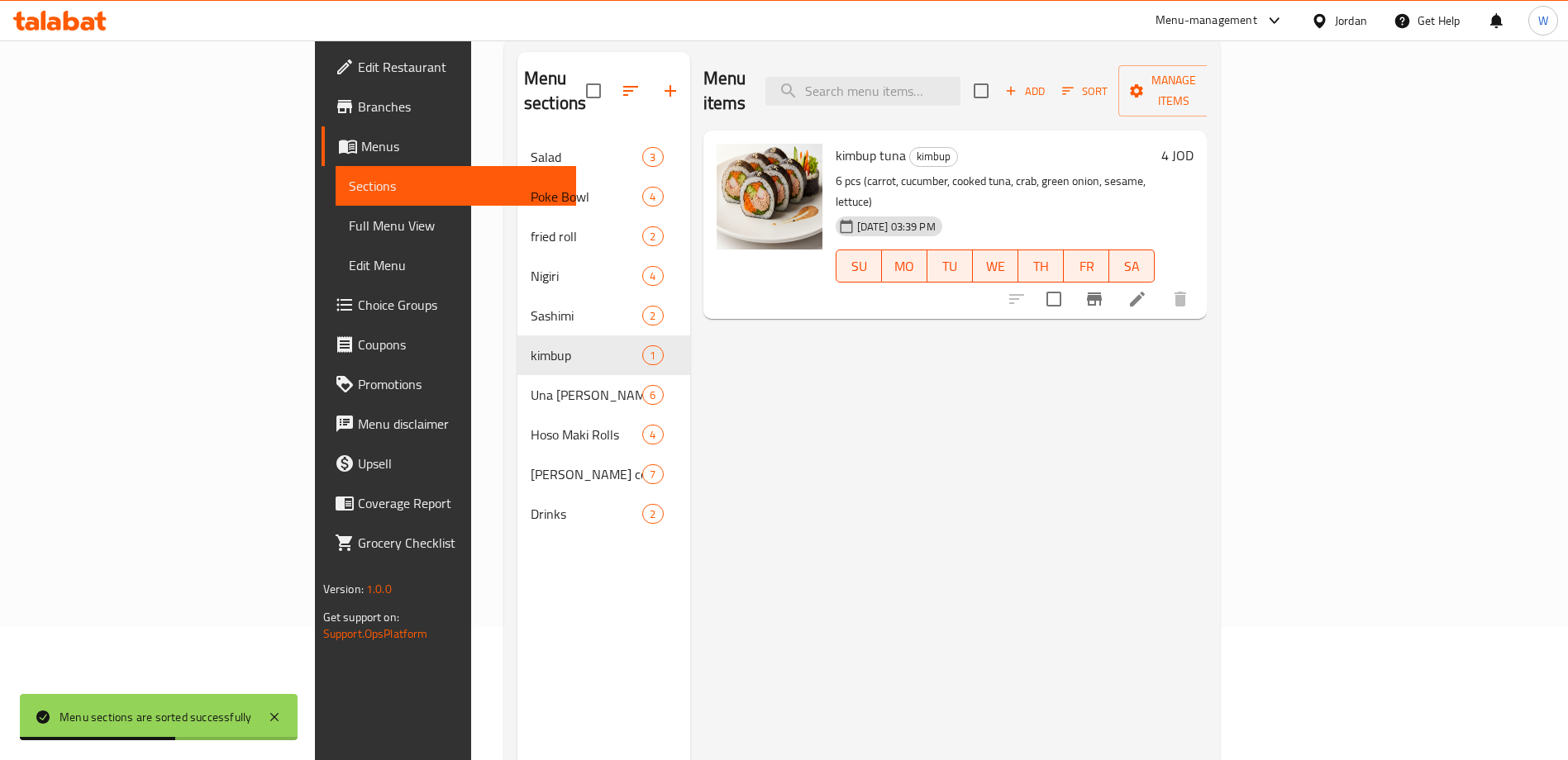
click at [916, 543] on div "Menu items Add Sort Manage items kimbup tuna kimbup 6 pcs (carrot, cucumber, co…" at bounding box center [948, 431] width 518 height 760
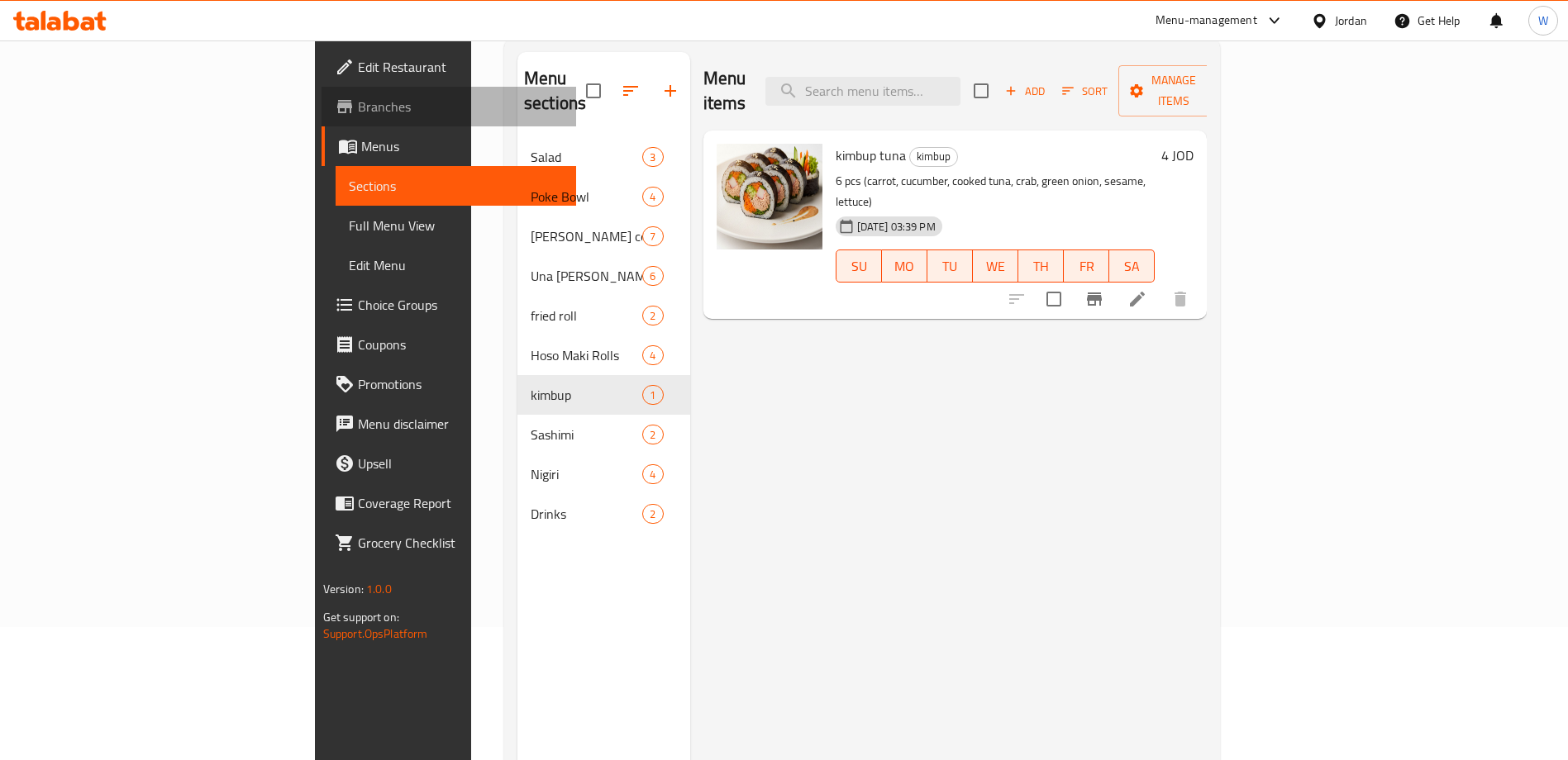
click at [358, 108] on span "Branches" at bounding box center [461, 106] width 206 height 20
